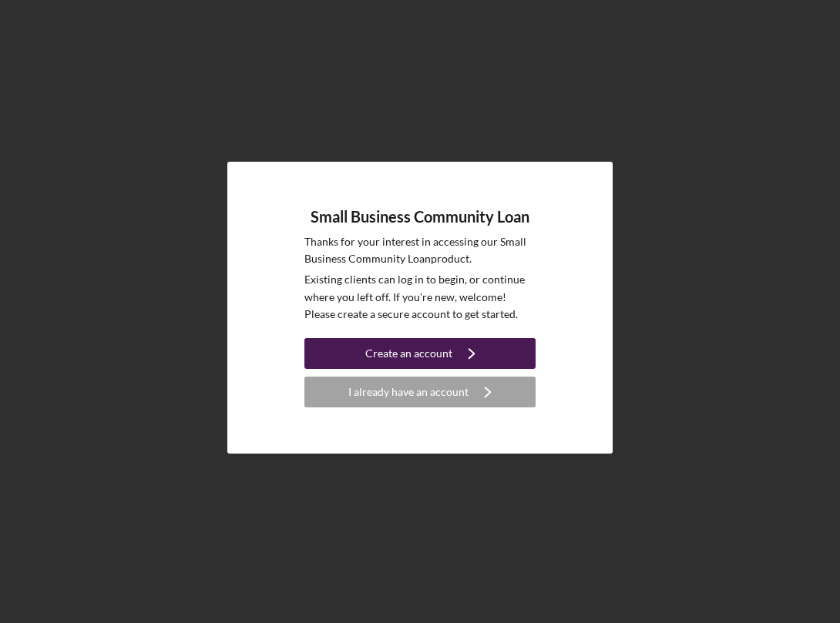
click at [446, 356] on div "Create an account" at bounding box center [408, 353] width 87 height 31
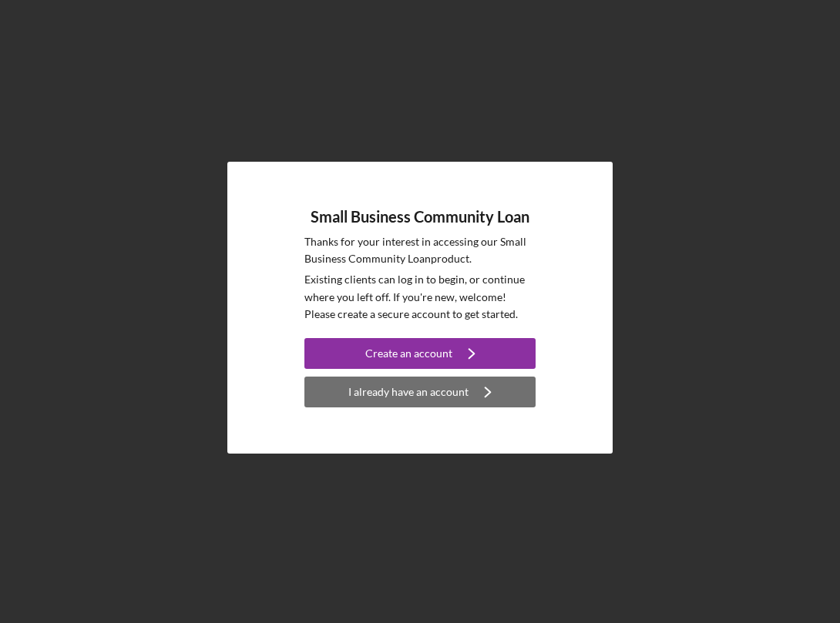
click at [443, 394] on div "I already have an account" at bounding box center [408, 392] width 120 height 31
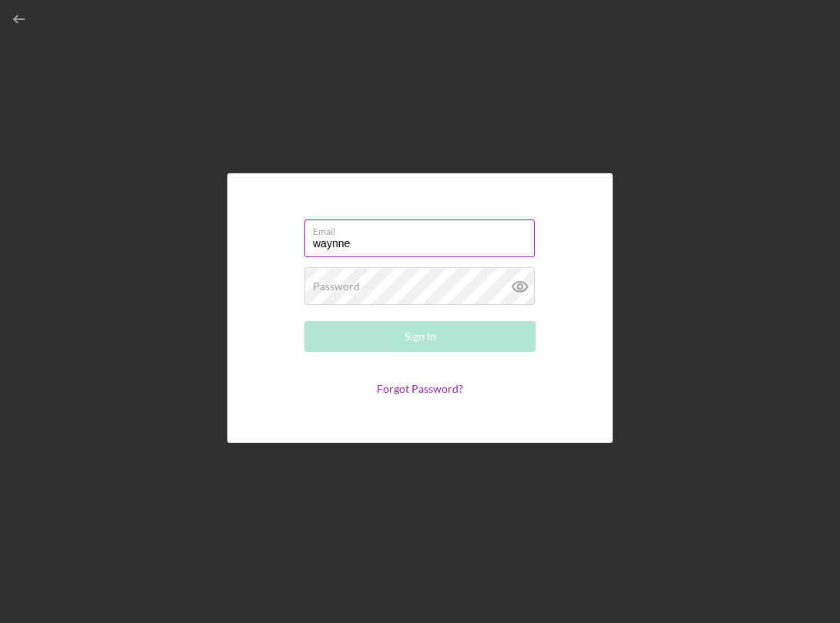
type input "waynne@me.com"
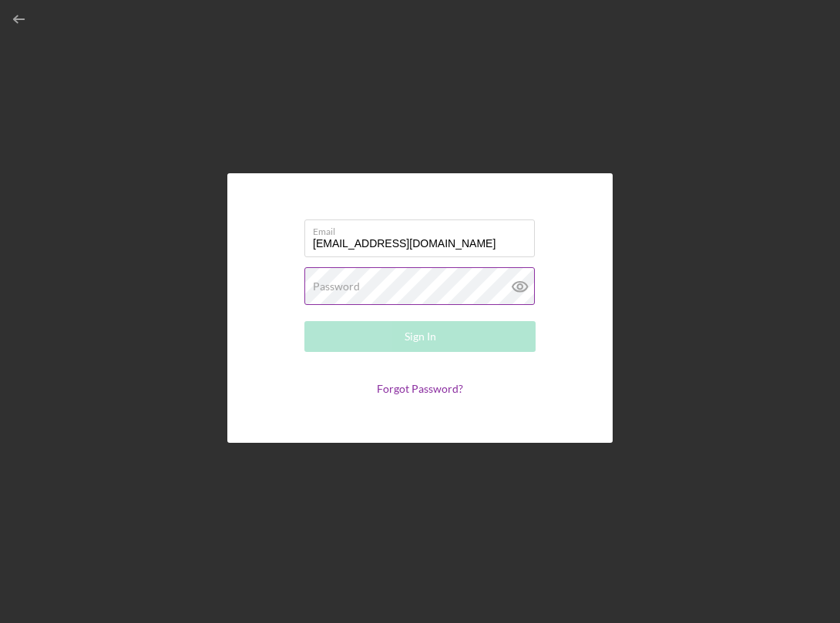
click at [522, 292] on icon at bounding box center [519, 287] width 15 height 10
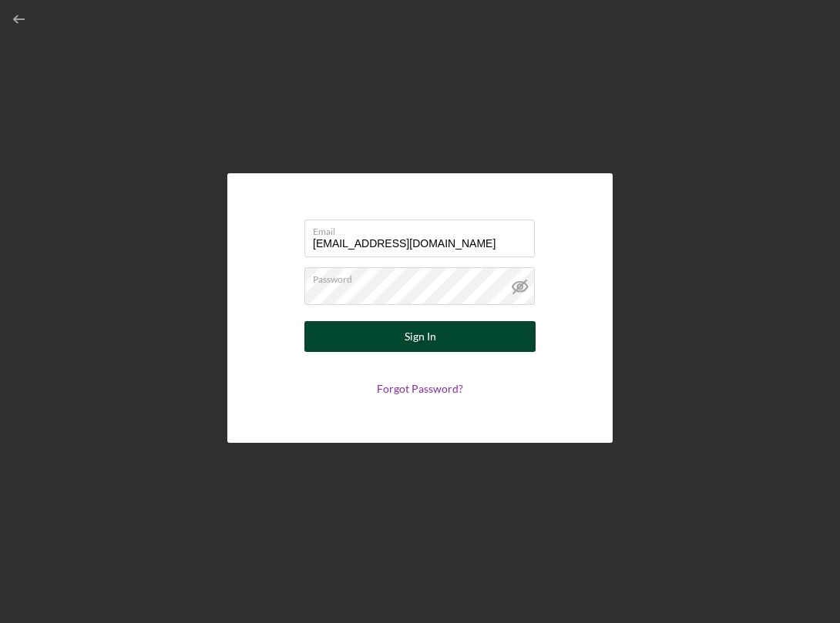
click at [447, 343] on button "Sign In" at bounding box center [419, 336] width 231 height 31
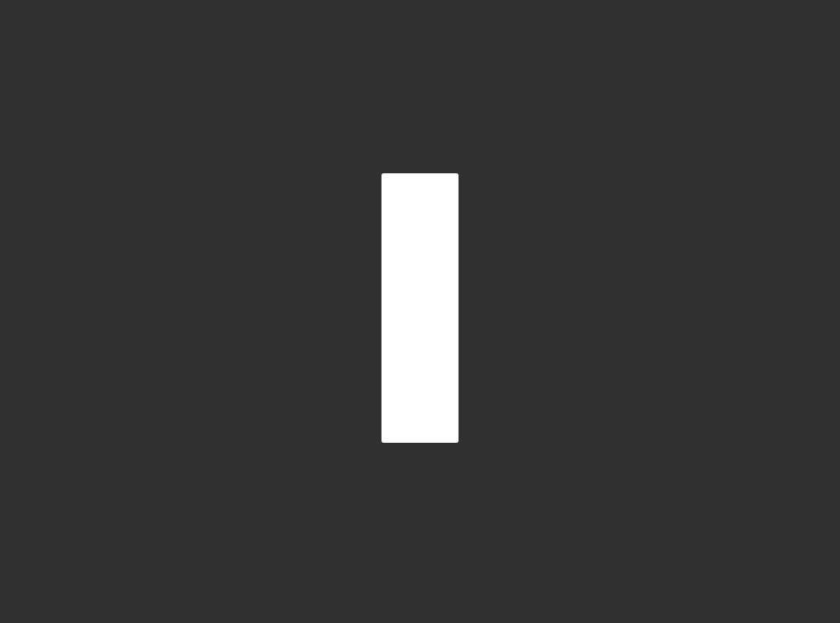
click at [427, 253] on div at bounding box center [419, 308] width 77 height 270
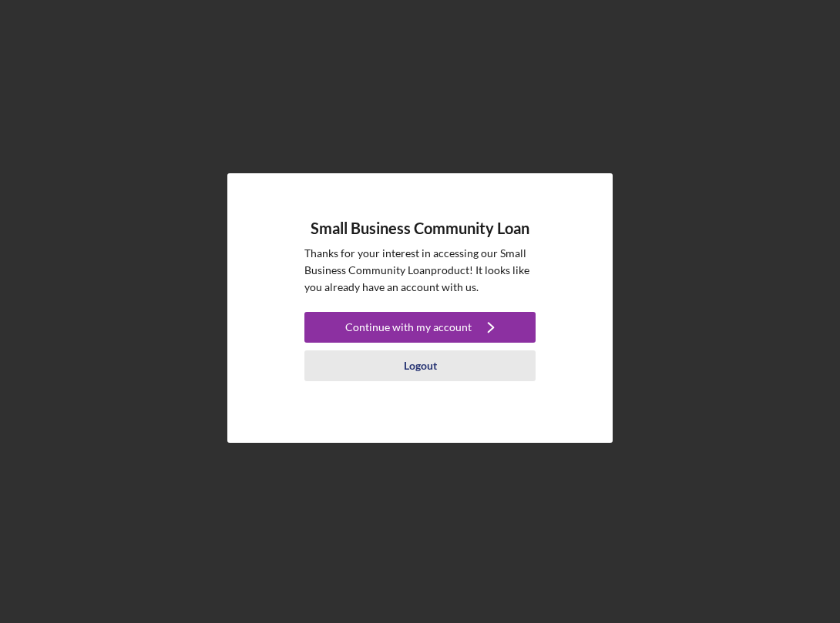
click at [421, 366] on div "Logout" at bounding box center [420, 365] width 33 height 31
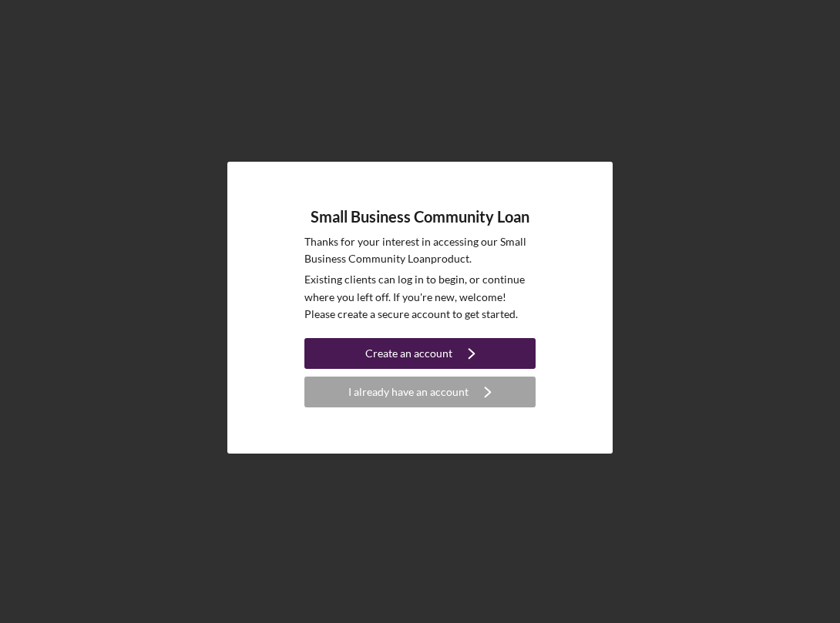
click at [444, 354] on div "Create an account" at bounding box center [408, 353] width 87 height 31
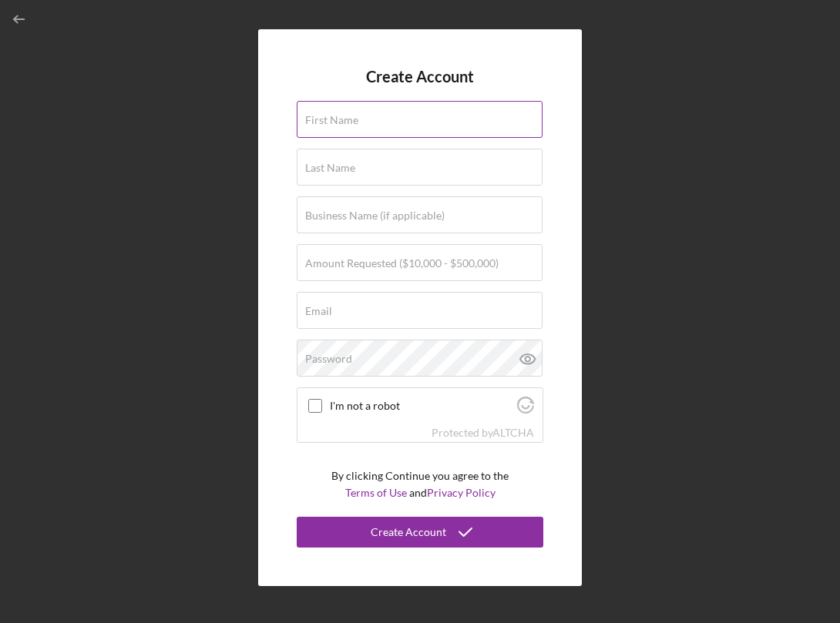
click at [357, 123] on input "First Name" at bounding box center [420, 119] width 246 height 37
type input "Waynne"
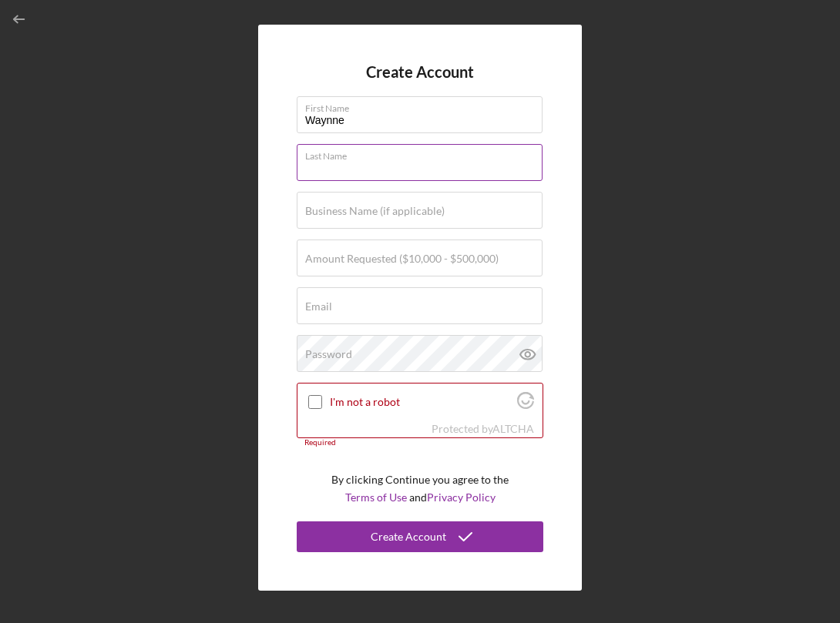
click at [342, 169] on input "Last Name" at bounding box center [420, 162] width 246 height 37
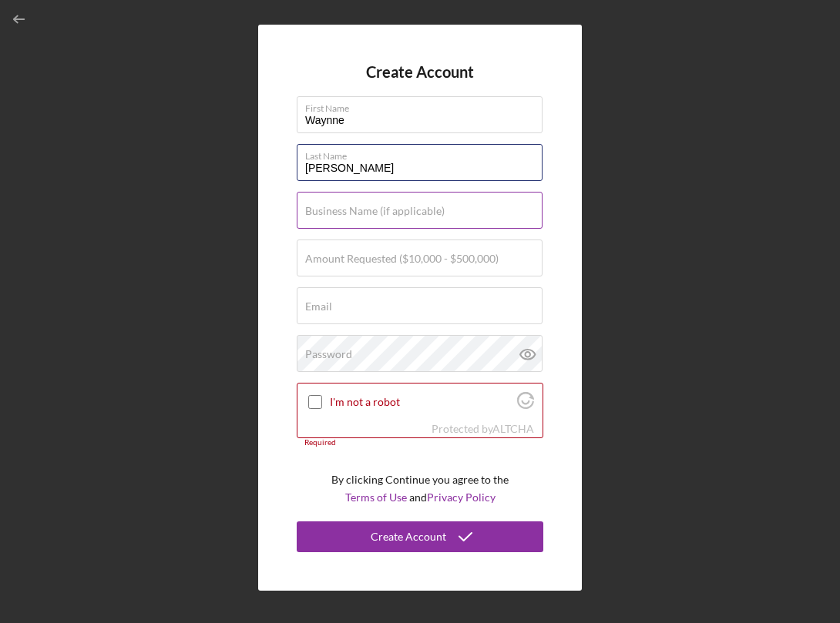
type input "[PERSON_NAME]"
click at [377, 215] on label "Business Name (if applicable)" at bounding box center [374, 211] width 139 height 12
click at [377, 215] on input "Business Name (if applicable)" at bounding box center [420, 210] width 246 height 37
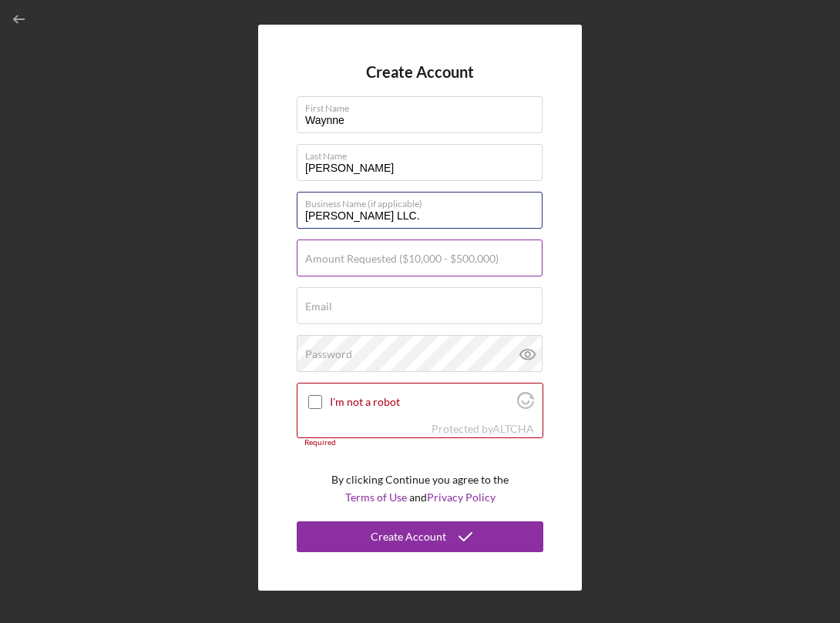
type input "[PERSON_NAME] LLC."
click at [396, 257] on label "Amount Requested ($10,000 - $500,000)" at bounding box center [401, 259] width 193 height 12
click at [396, 257] on input "Amount Requested ($10,000 - $500,000)" at bounding box center [420, 258] width 246 height 37
click at [360, 260] on input "Amount Requested ($10,000 - $500,000)" at bounding box center [420, 258] width 246 height 37
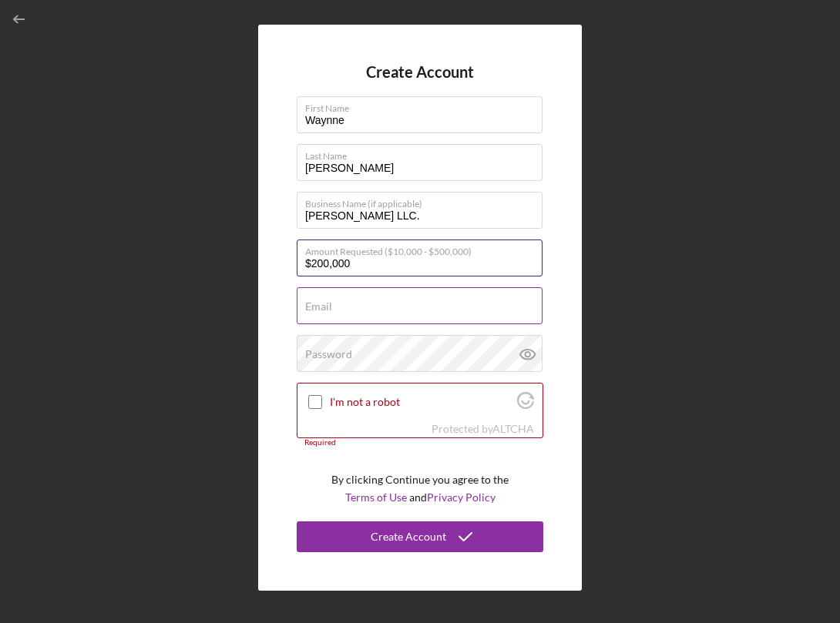
type input "$200,000"
click at [378, 300] on div "Email Required" at bounding box center [420, 306] width 246 height 39
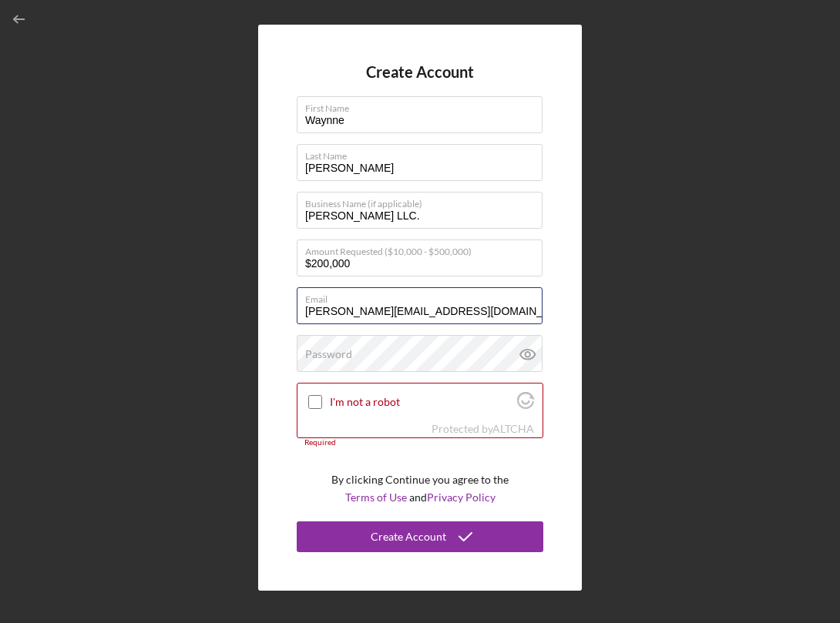
type input "[PERSON_NAME][EMAIL_ADDRESS][DOMAIN_NAME]"
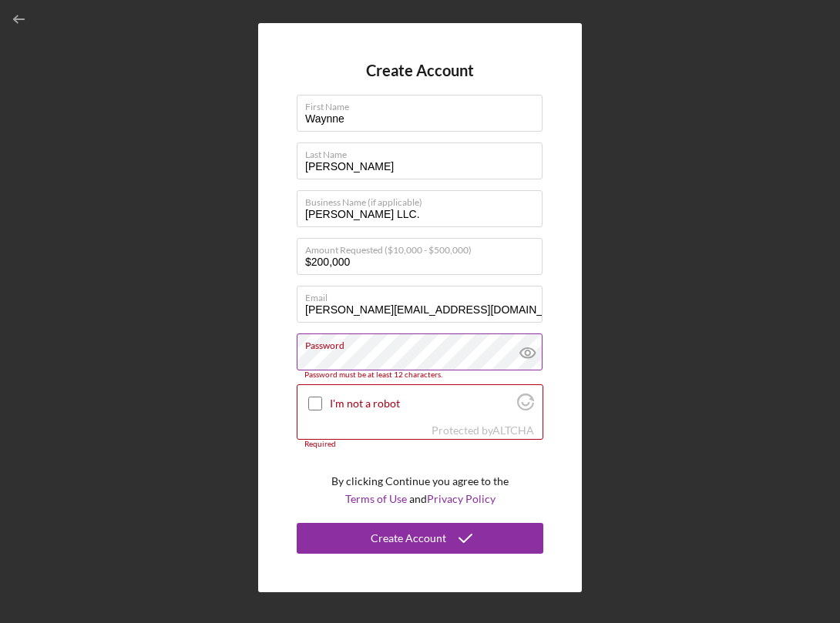
click at [523, 356] on icon at bounding box center [527, 353] width 39 height 39
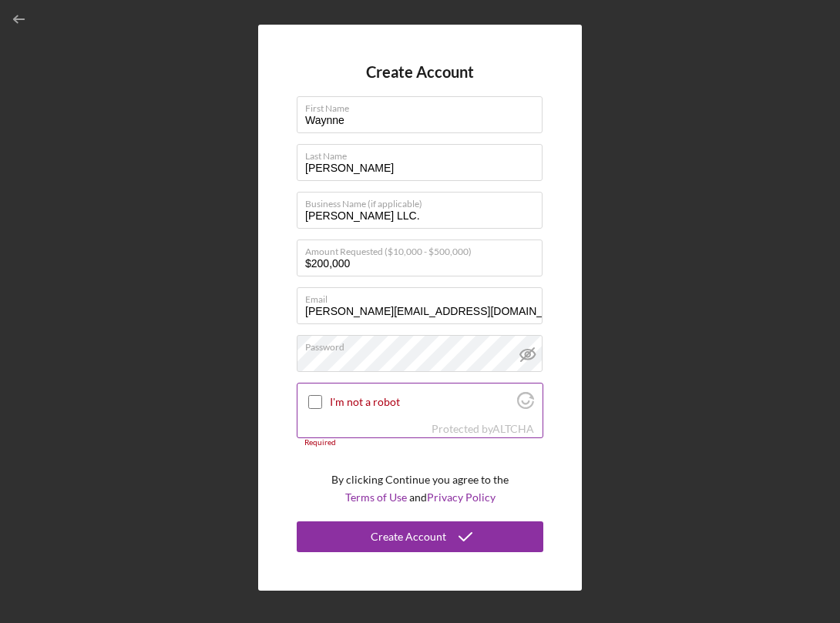
click at [315, 401] on input "I'm not a robot" at bounding box center [315, 402] width 14 height 14
checkbox input "true"
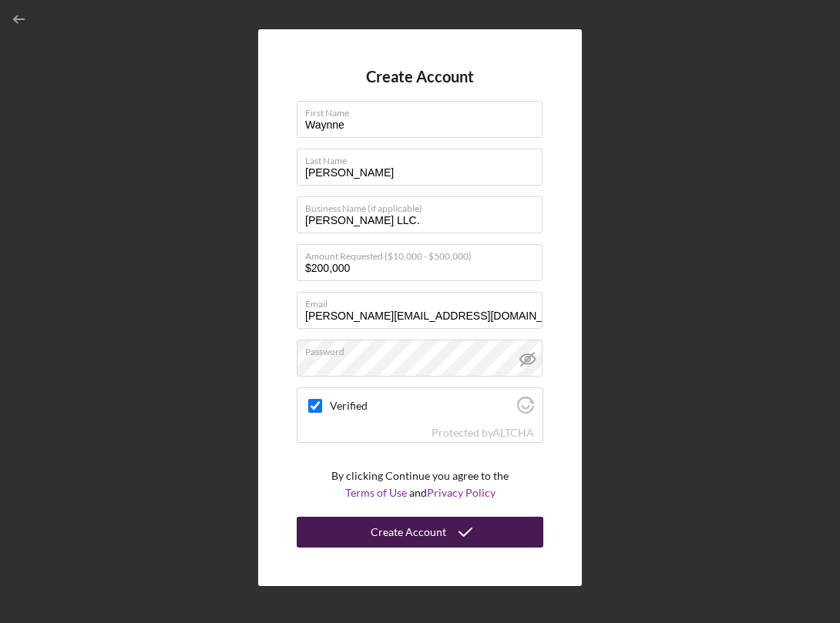
click at [433, 525] on div "Create Account" at bounding box center [408, 532] width 75 height 31
